Goal: Navigation & Orientation: Find specific page/section

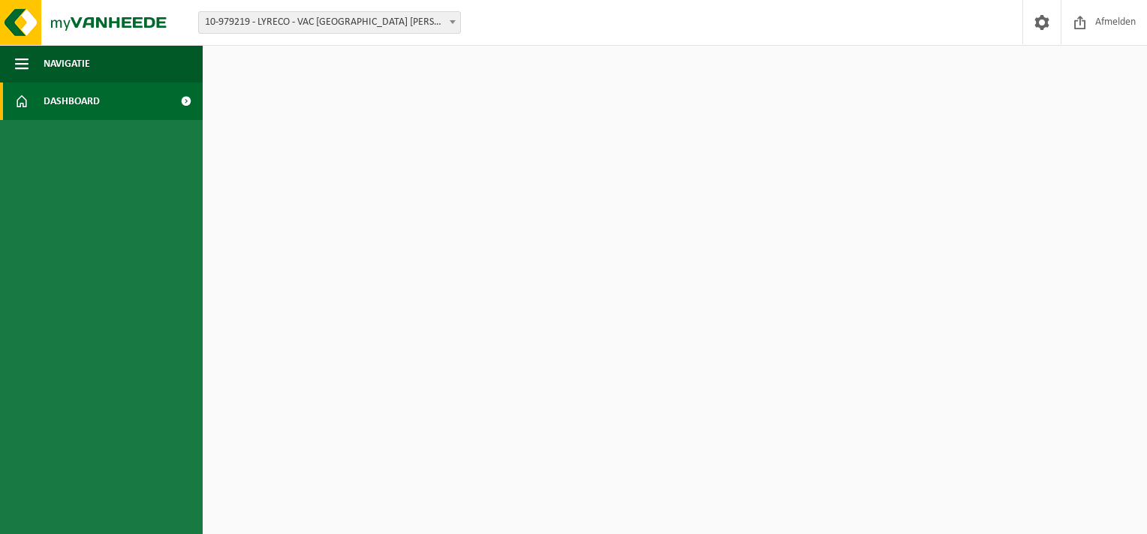
click at [132, 101] on link "Dashboard" at bounding box center [101, 102] width 203 height 38
click at [133, 56] on button "Navigatie" at bounding box center [101, 64] width 203 height 38
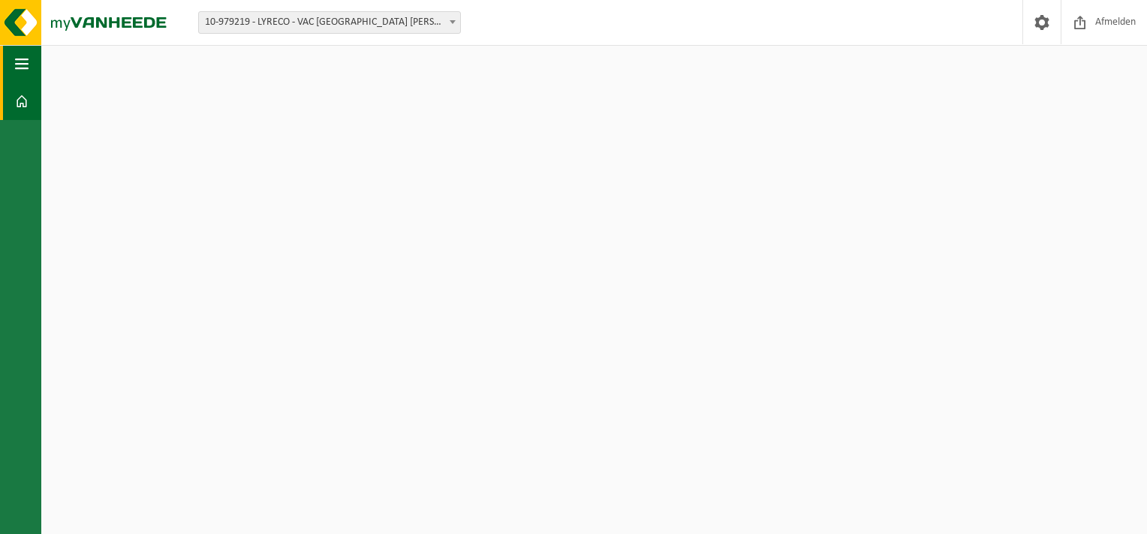
click at [21, 57] on span "button" at bounding box center [22, 64] width 14 height 38
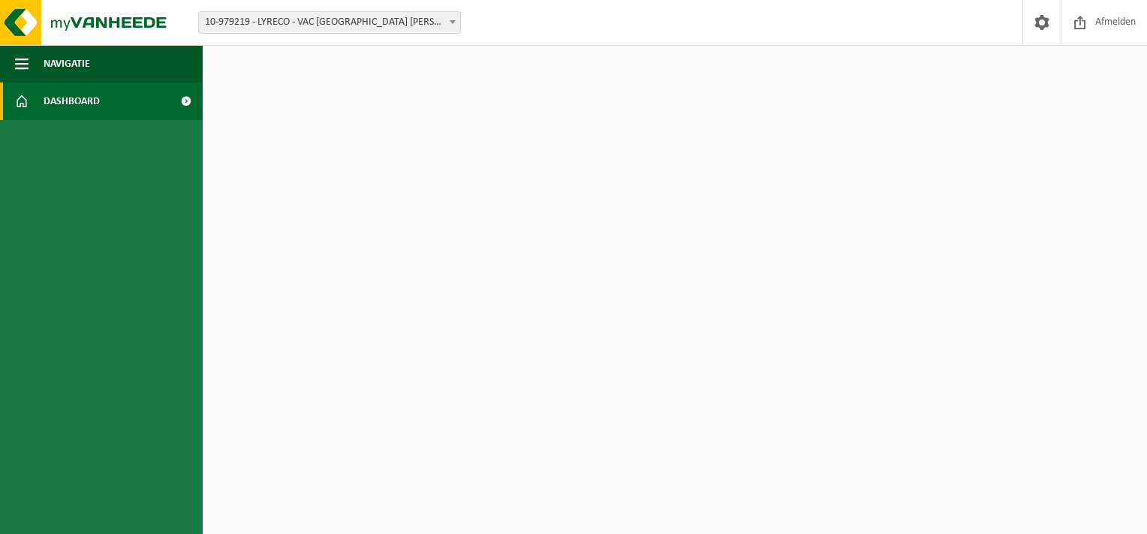
click at [184, 99] on span at bounding box center [186, 102] width 34 height 38
click at [26, 58] on span "button" at bounding box center [22, 64] width 14 height 38
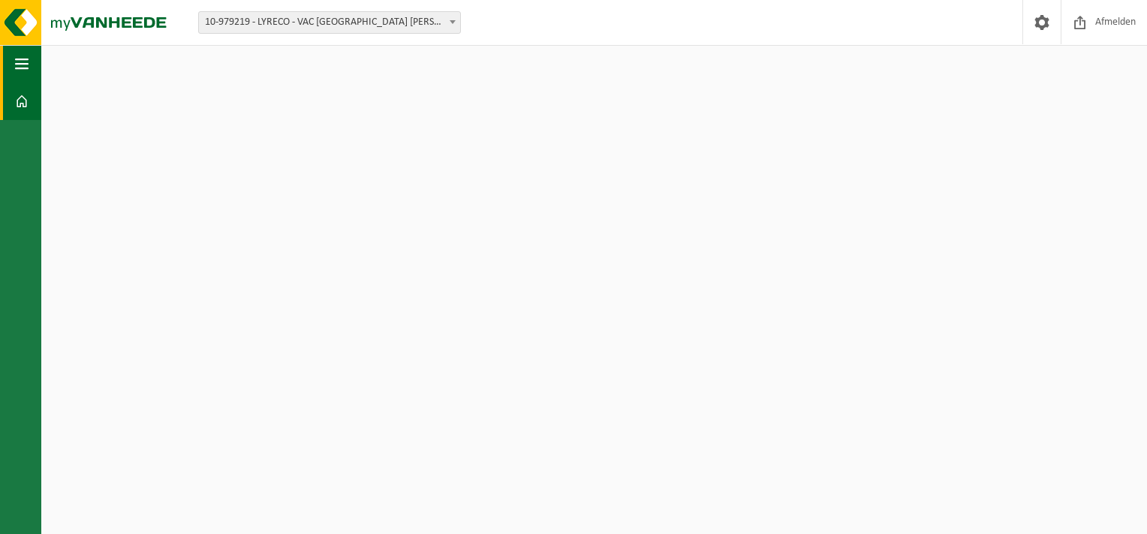
click at [28, 59] on span "button" at bounding box center [22, 64] width 14 height 38
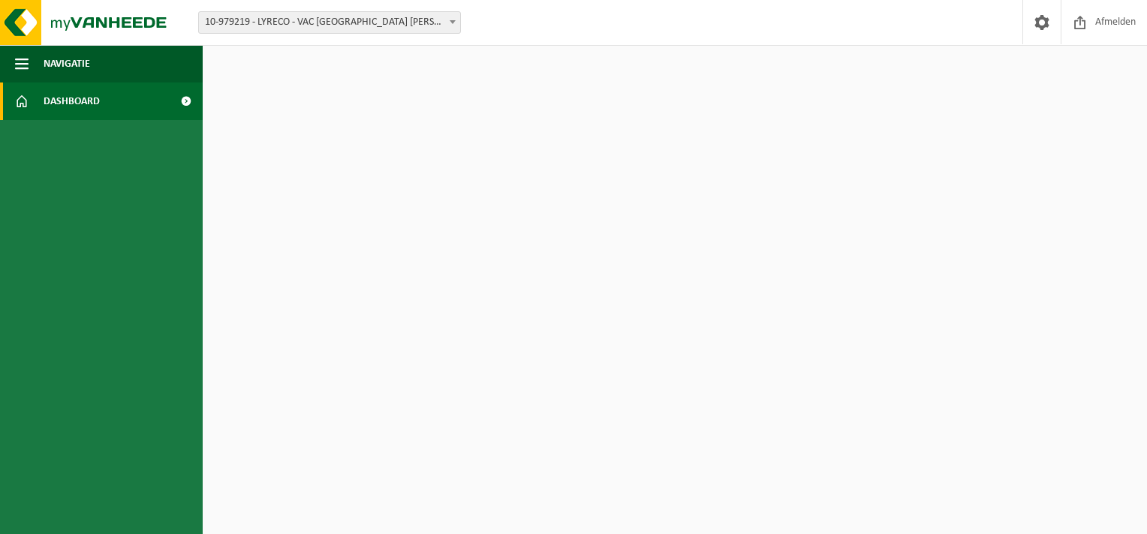
click at [453, 16] on span at bounding box center [452, 22] width 15 height 20
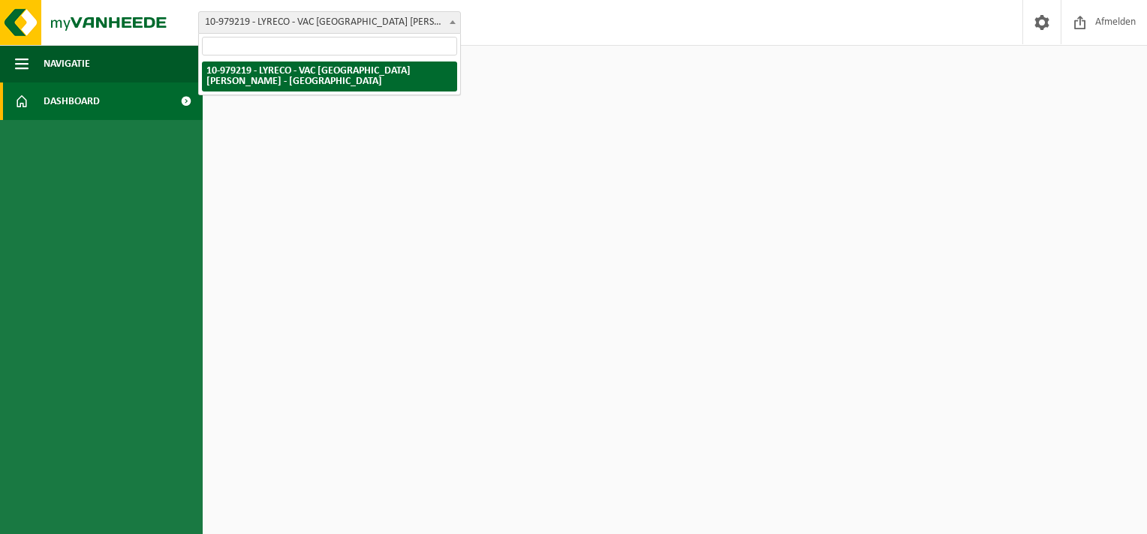
click at [541, 187] on html "Vestiging: 10-979219 - LYRECO - VAC BRUSSEL H.TEIRLINCK - BRUSSEL 10-979219 - L…" at bounding box center [573, 267] width 1147 height 534
